Goal: Task Accomplishment & Management: Complete application form

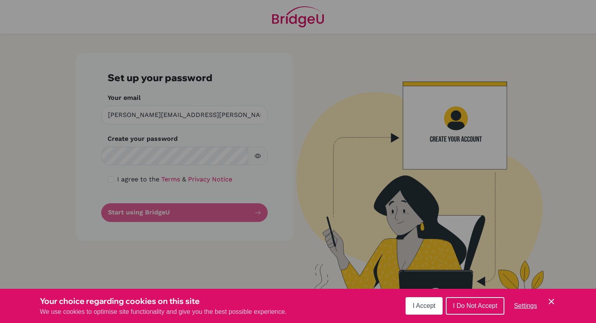
click at [422, 304] on span "I Accept" at bounding box center [423, 306] width 23 height 7
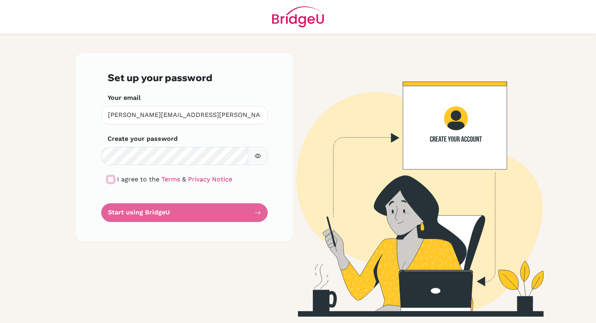
click at [111, 177] on input "checkbox" at bounding box center [111, 179] width 6 height 6
checkbox input "true"
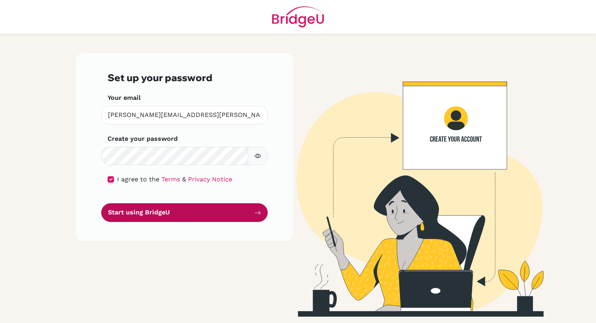
click at [152, 214] on button "Start using BridgeU" at bounding box center [184, 212] width 166 height 19
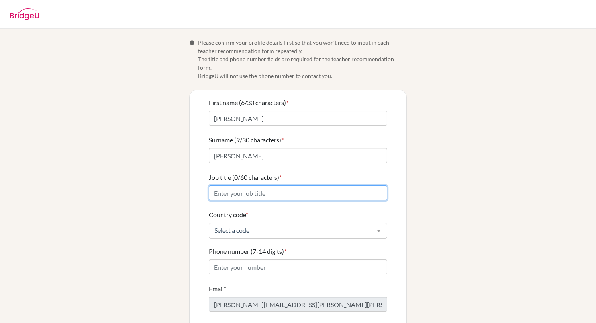
click at [256, 189] on input "Job title (0/60 characters) *" at bounding box center [298, 193] width 178 height 15
type input "Executive Director"
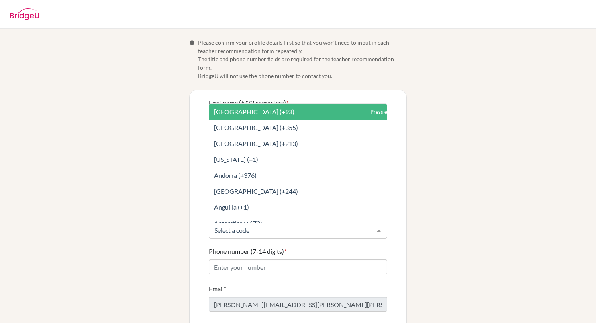
type input "k"
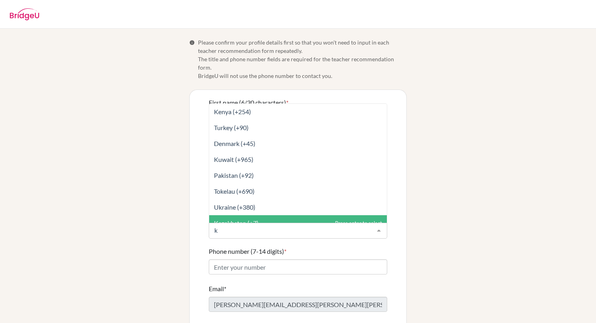
click at [235, 227] on input "k" at bounding box center [291, 231] width 158 height 8
click at [184, 228] on div "Info Please confirm your profile details first so that you won’t need to input …" at bounding box center [298, 196] width 454 height 317
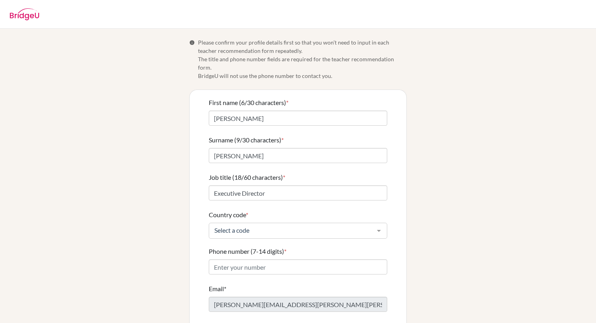
scroll to position [33, 0]
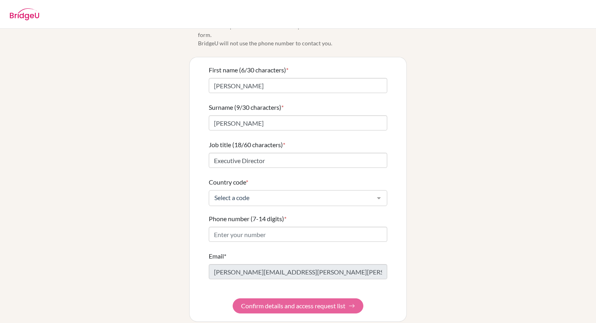
click at [300, 295] on form "First name (6/30 characters) * [PERSON_NAME] (9/30 characters) * [PERSON_NAME] …" at bounding box center [298, 189] width 178 height 248
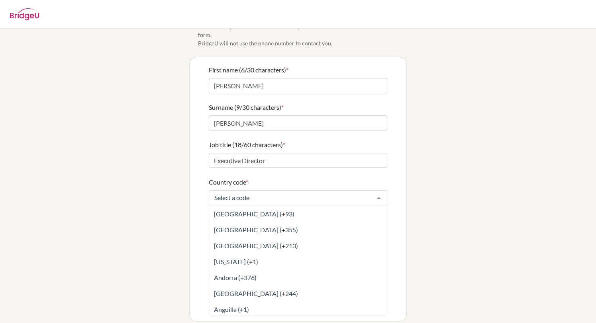
type input "049256000"
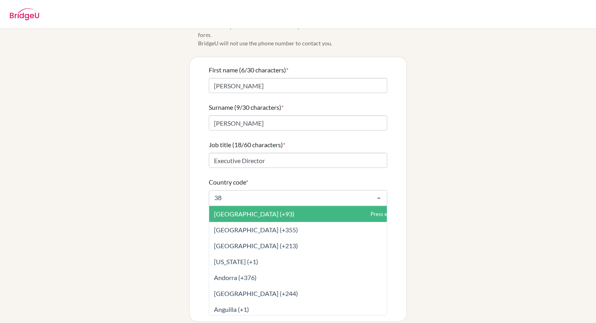
type input "383"
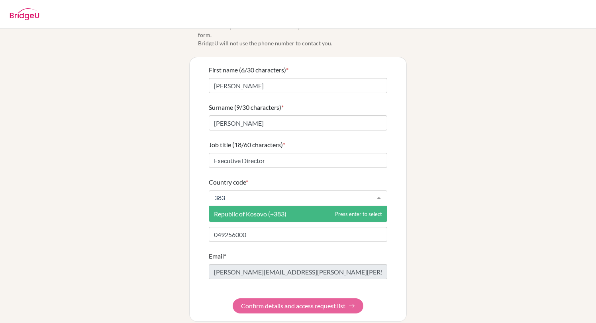
click at [256, 210] on span "Republic of Kosovo (+383)" at bounding box center [250, 214] width 72 height 8
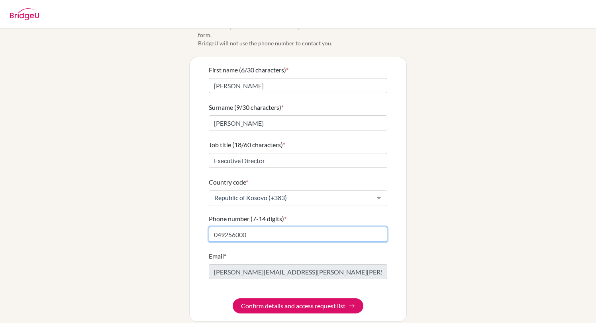
click at [261, 228] on input "049256000" at bounding box center [298, 234] width 178 height 15
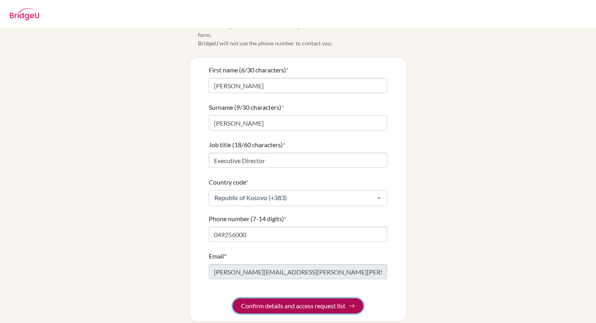
click at [239, 299] on button "Confirm details and access request list" at bounding box center [298, 306] width 131 height 15
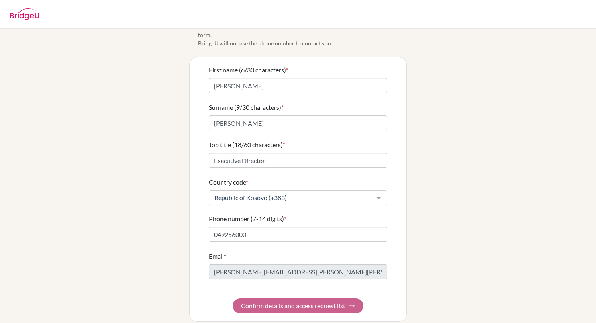
scroll to position [0, 0]
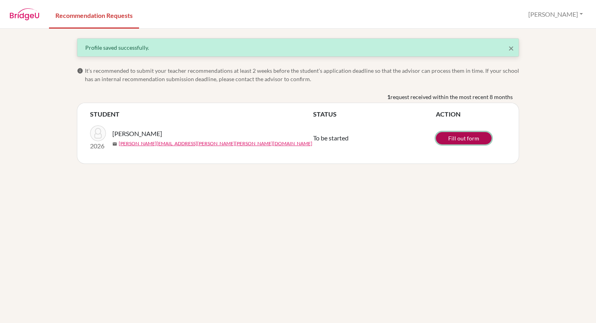
click at [462, 136] on link "Fill out form" at bounding box center [464, 138] width 56 height 12
